Goal: Transaction & Acquisition: Subscribe to service/newsletter

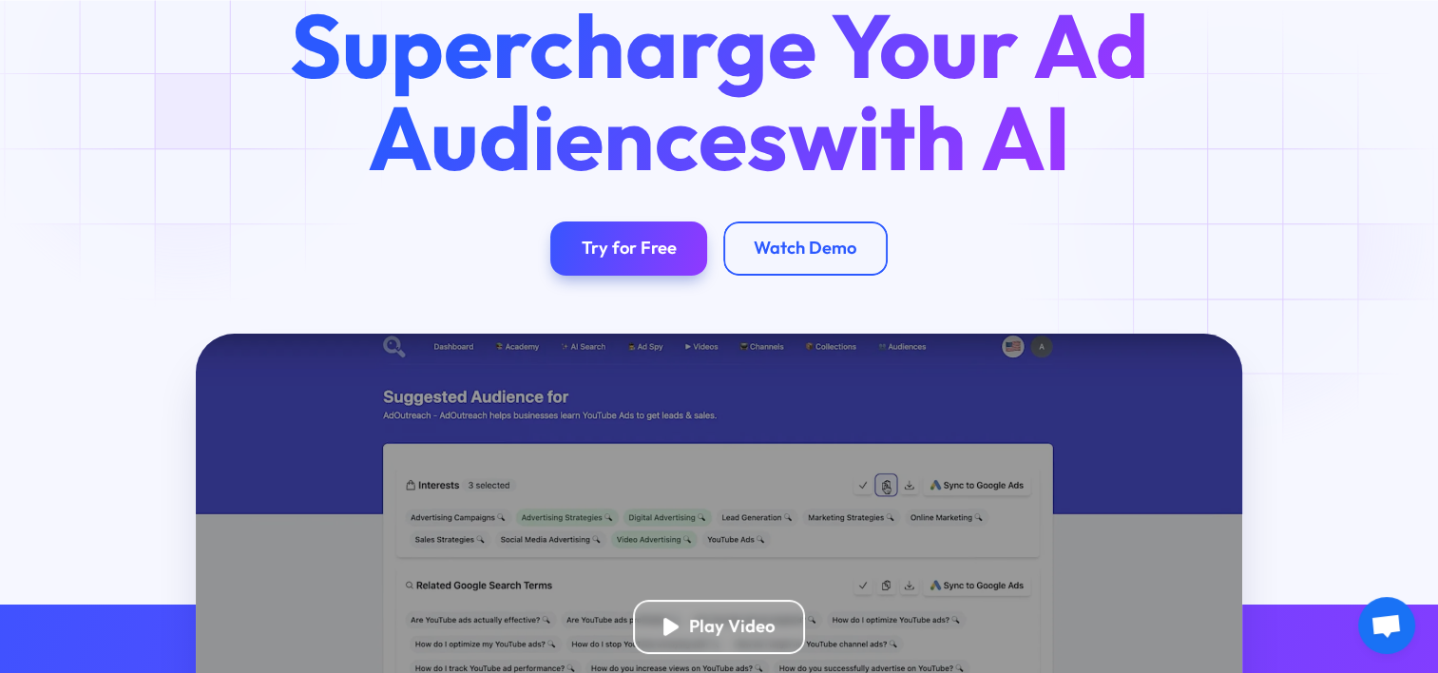
scroll to position [156, 0]
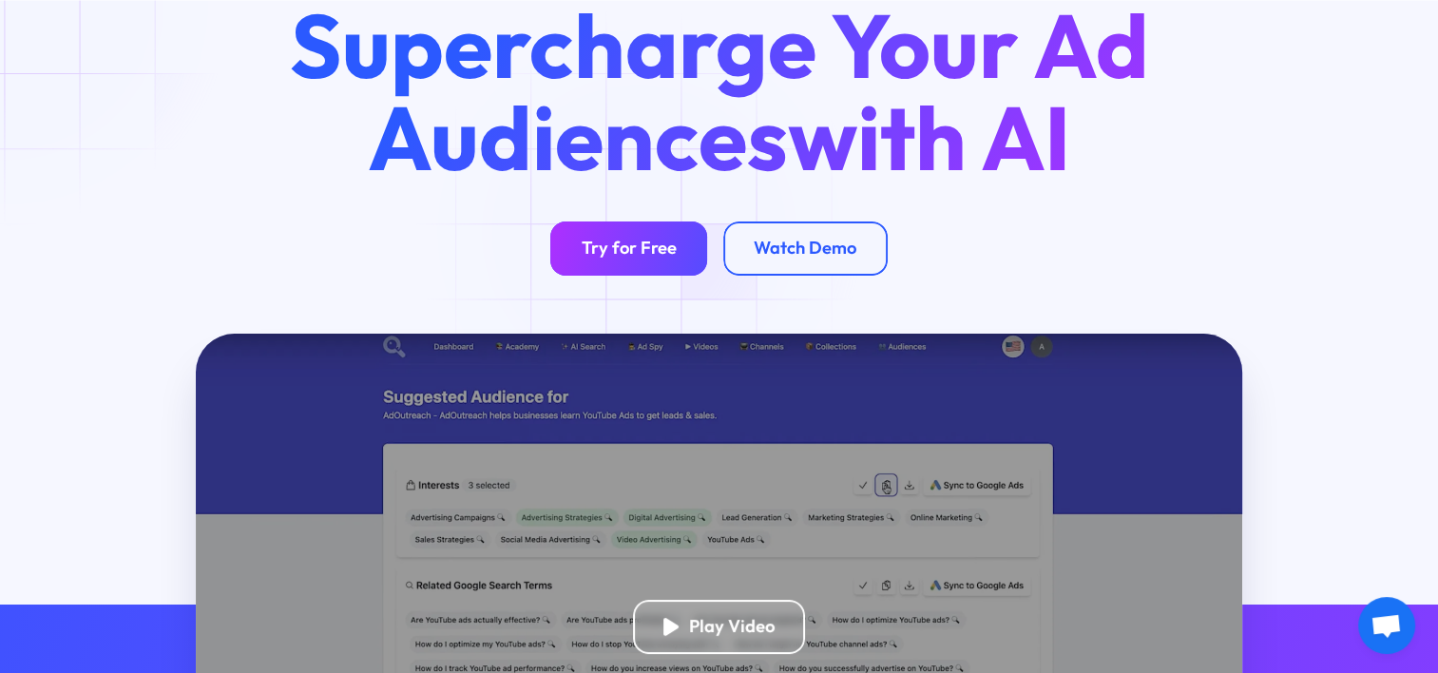
click at [642, 237] on link "Try for Free" at bounding box center [628, 249] width 157 height 54
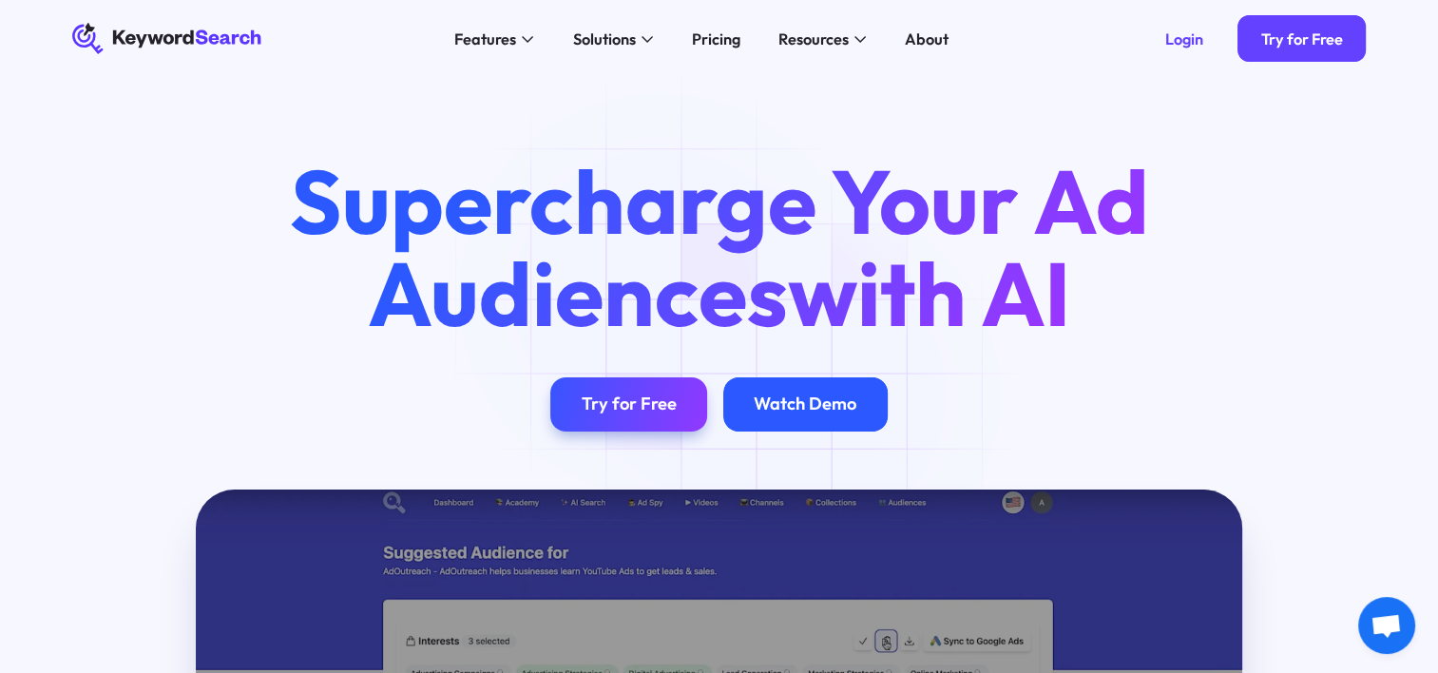
click at [807, 396] on div "Watch Demo" at bounding box center [805, 405] width 103 height 22
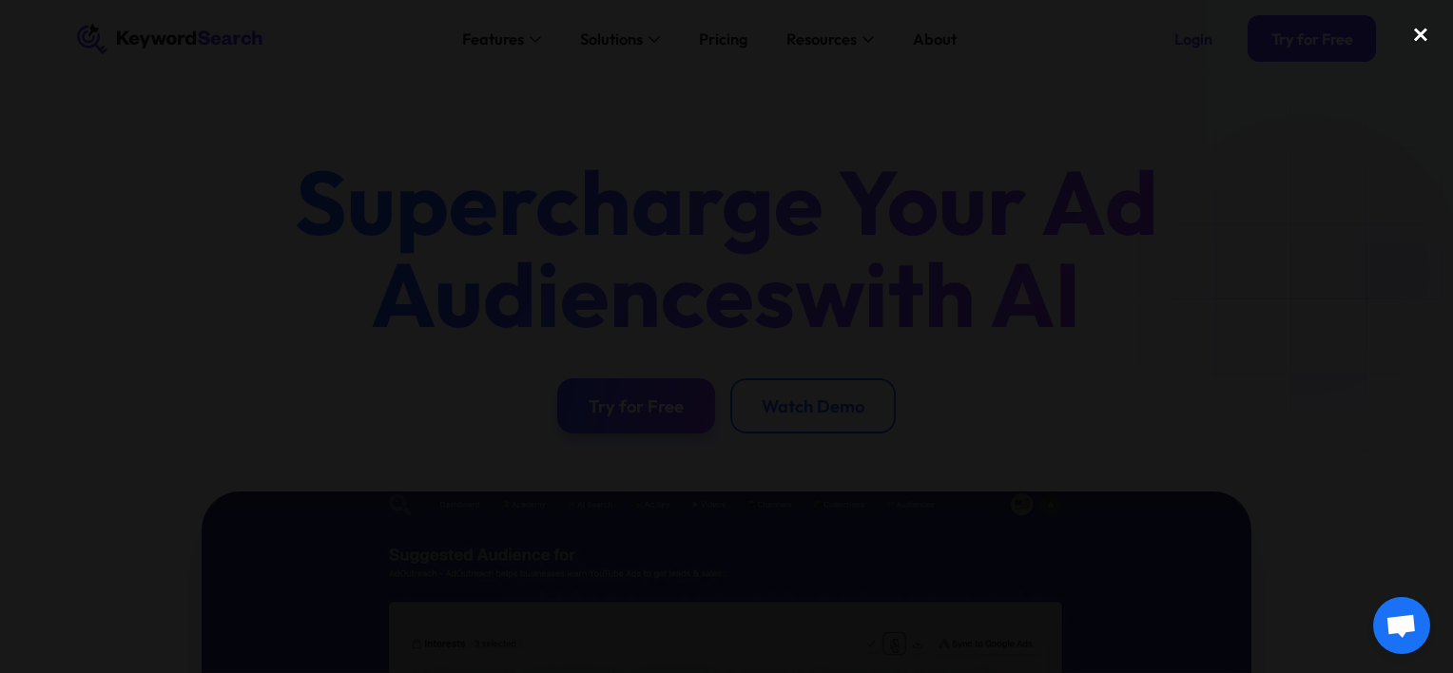
click at [1426, 40] on div "close lightbox" at bounding box center [1420, 34] width 65 height 42
